Goal: Transaction & Acquisition: Purchase product/service

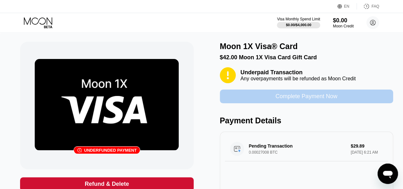
click at [290, 100] on div "Complete Payment Now" at bounding box center [307, 96] width 62 height 7
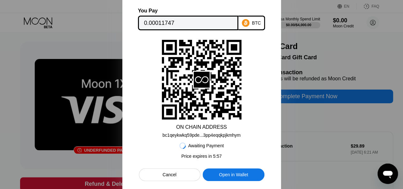
click at [318, 98] on div at bounding box center [201, 94] width 403 height 189
click at [305, 99] on div at bounding box center [201, 94] width 403 height 189
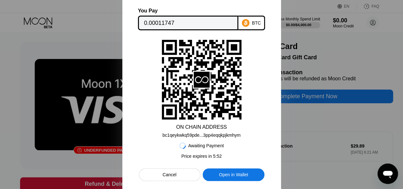
click at [304, 99] on div at bounding box center [201, 94] width 403 height 189
click at [274, 98] on div "You Pay 0.00011747 BTC ON CHAIN ADDRESS bc1qeykwkq59pde...3pp4eqqkpjkmhym Await…" at bounding box center [201, 94] width 159 height 205
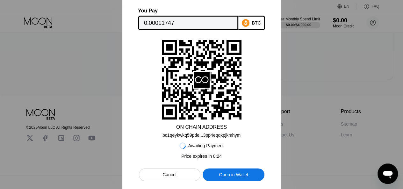
click at [300, 30] on div at bounding box center [201, 94] width 403 height 189
click at [178, 174] on div "Cancel" at bounding box center [170, 174] width 62 height 13
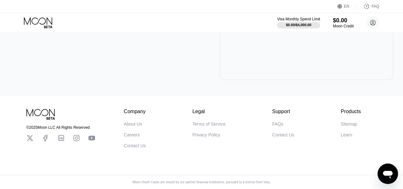
scroll to position [1, 0]
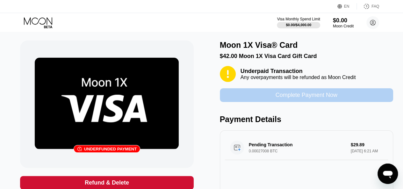
click at [282, 99] on div "Complete Payment Now" at bounding box center [307, 95] width 62 height 7
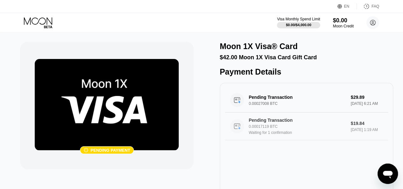
click at [283, 140] on div "Pending Transaction 0.00017119 BTC Waiting for 1 confirmation $19.84 Sep 19, 20…" at bounding box center [306, 127] width 163 height 28
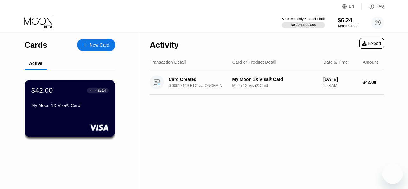
click at [193, 56] on div "Transaction Detail Card or Product Detail Date & Time Amount" at bounding box center [267, 63] width 234 height 16
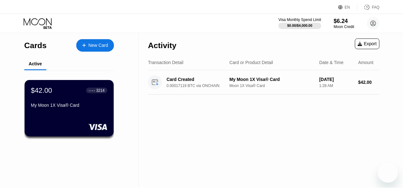
scroll to position [4, 0]
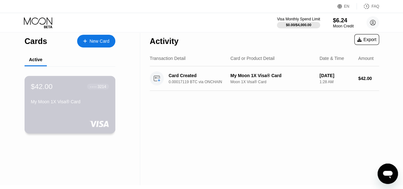
click at [88, 102] on div "My Moon 1X Visa® Card" at bounding box center [70, 101] width 78 height 5
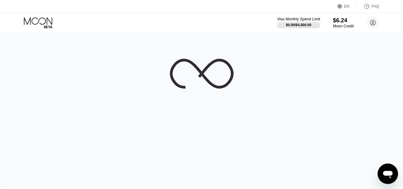
click at [88, 102] on div at bounding box center [201, 110] width 403 height 157
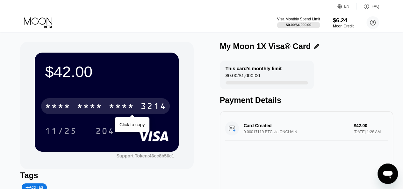
click at [88, 102] on div "* * * * * * * * * * * * 3214" at bounding box center [105, 106] width 129 height 16
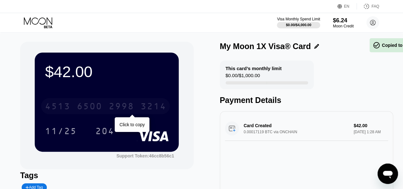
click at [72, 105] on div "4513 6500 2998 3214" at bounding box center [105, 106] width 129 height 16
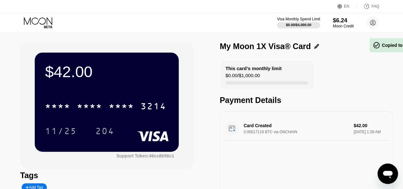
click at [96, 88] on div "$42.00 * * * * * * * * * * * * 3214 11/25 204" at bounding box center [107, 102] width 144 height 99
click at [102, 88] on div "$42.00 * * * * * * * * * * * * 3214 11/25 204" at bounding box center [107, 102] width 144 height 99
click at [65, 108] on div "* * * *" at bounding box center [58, 107] width 26 height 10
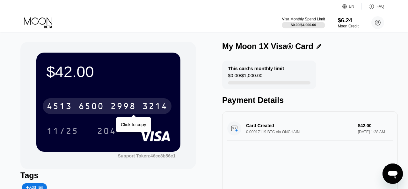
click at [132, 140] on div "$42.00 4513 6500 2998 3214 Click to copy 11/25 204" at bounding box center [108, 102] width 144 height 99
click at [132, 144] on div "$42.00 4513 6500 2998 3214 Click to copy 11/25 204" at bounding box center [108, 102] width 144 height 99
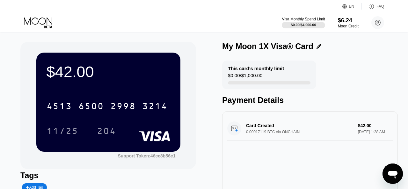
click at [136, 127] on div "11/25 204" at bounding box center [109, 131] width 124 height 16
click at [130, 126] on div "11/25 204" at bounding box center [109, 131] width 124 height 16
click at [126, 141] on div "$42.00 4513 6500 2998 3214 11/25 204" at bounding box center [108, 102] width 144 height 99
drag, startPoint x: 168, startPoint y: 137, endPoint x: 76, endPoint y: 114, distance: 95.1
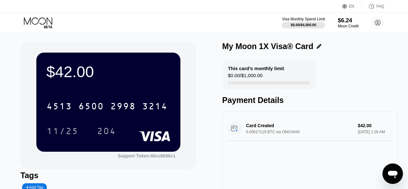
click at [76, 114] on div "$42.00 4513 6500 2998 3214 11/25 204" at bounding box center [108, 102] width 144 height 99
click at [352, 51] on div "My Moon 1X Visa® Card" at bounding box center [310, 46] width 176 height 9
click at [344, 26] on div "Moon Credit" at bounding box center [348, 26] width 21 height 4
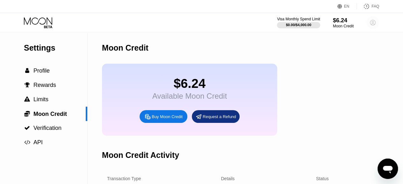
click at [373, 22] on circle at bounding box center [373, 22] width 13 height 13
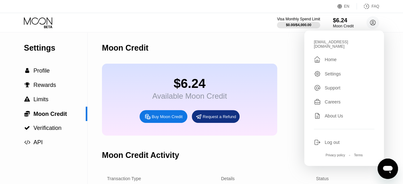
click at [328, 57] on div "Home" at bounding box center [331, 59] width 12 height 5
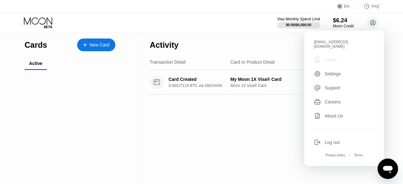
click at [325, 57] on div "" at bounding box center [319, 60] width 11 height 8
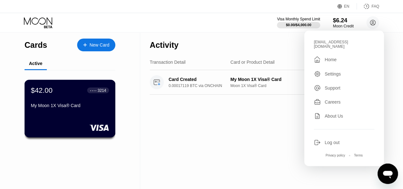
click at [100, 92] on div "3214" at bounding box center [102, 90] width 9 height 4
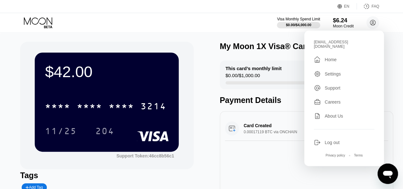
click at [201, 24] on div "Visa Monthly Spend Limit $0.00 / $4,000.00 $6.24 Moon Credit ampereira008@gmail…" at bounding box center [201, 22] width 403 height 19
click at [155, 16] on div "Visa Monthly Spend Limit $0.00 / $4,000.00 $6.24 Moon Credit ampereira008@gmail…" at bounding box center [201, 22] width 403 height 19
click at [266, 149] on div "Card Created 0.00017119 BTC via ONCHAIN $42.00 Sep 19, 2025 1:28 AM" at bounding box center [306, 167] width 173 height 112
click at [371, 22] on circle at bounding box center [373, 22] width 13 height 13
click at [191, 149] on div "$42.00 * * * * * * * * * * * * 3214 11/25 204 Support Token: 46cc8b56c1" at bounding box center [106, 106] width 173 height 128
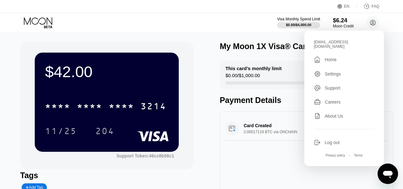
click at [138, 97] on div "* * * * * * * * * * * * 3214" at bounding box center [107, 104] width 124 height 22
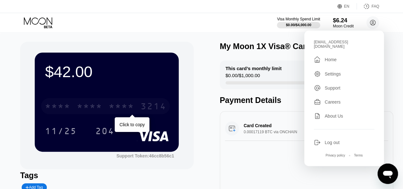
click at [124, 106] on div "* * * *" at bounding box center [122, 107] width 26 height 10
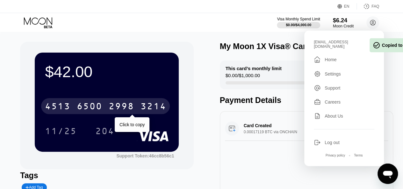
click at [124, 106] on div "2998" at bounding box center [122, 107] width 26 height 10
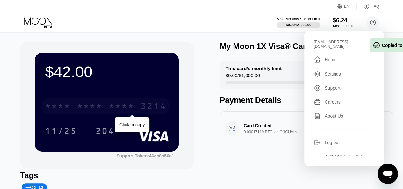
click at [112, 107] on div "* * * *" at bounding box center [122, 107] width 26 height 10
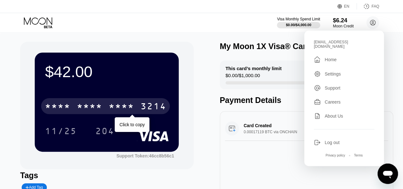
click at [135, 124] on div "11/25 204" at bounding box center [107, 131] width 124 height 16
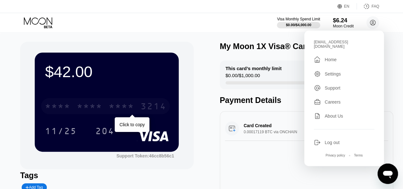
click at [124, 109] on div "* * * *" at bounding box center [122, 107] width 26 height 10
click at [124, 109] on div "2998" at bounding box center [122, 107] width 26 height 10
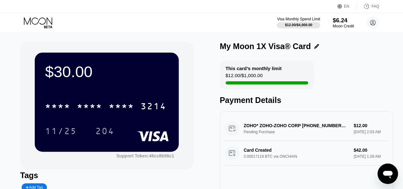
click at [341, 20] on div "$6.24" at bounding box center [343, 20] width 21 height 7
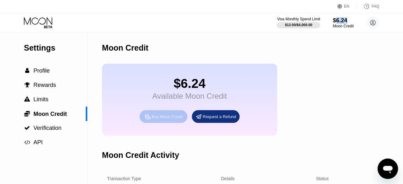
click at [168, 120] on div "Buy Moon Credit" at bounding box center [167, 116] width 31 height 5
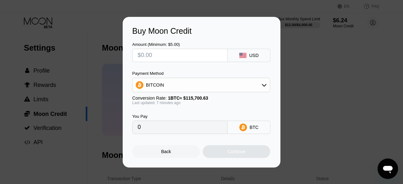
click at [173, 57] on input "text" at bounding box center [180, 55] width 84 height 13
type input "$5"
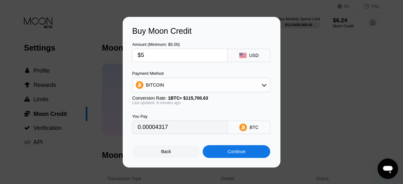
type input "0.00004317"
type input "$5"
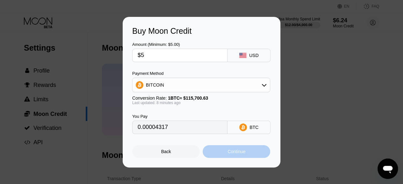
click at [228, 152] on div "Continue" at bounding box center [237, 151] width 18 height 5
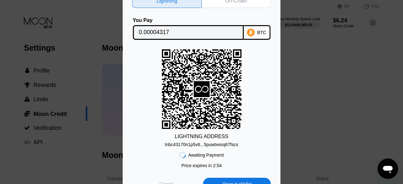
click at [170, 178] on div "Cancel" at bounding box center [166, 184] width 68 height 13
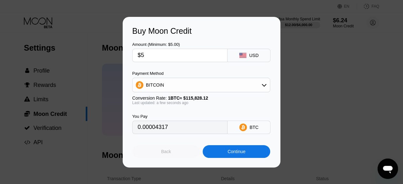
click at [165, 153] on div "Back" at bounding box center [166, 151] width 10 height 5
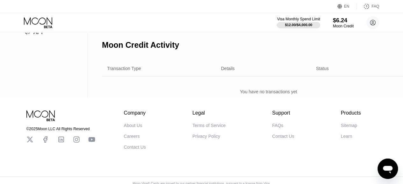
scroll to position [123, 0]
